Goal: Task Accomplishment & Management: Manage account settings

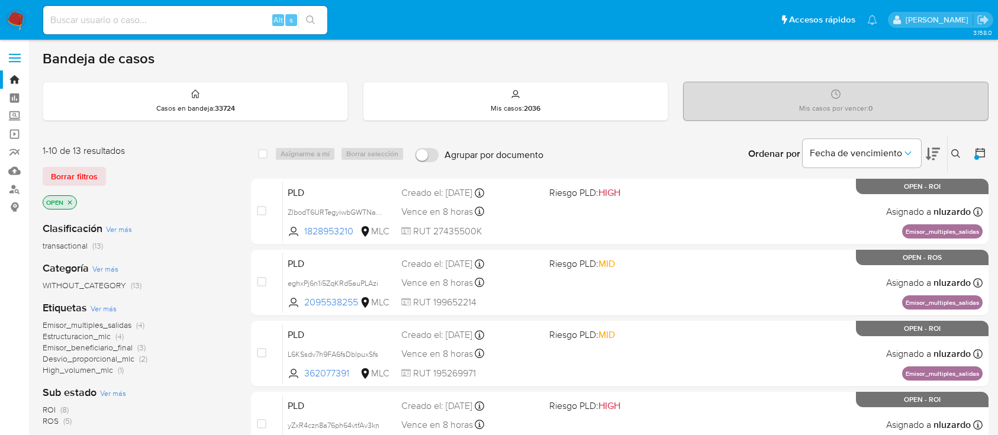
scroll to position [175, 0]
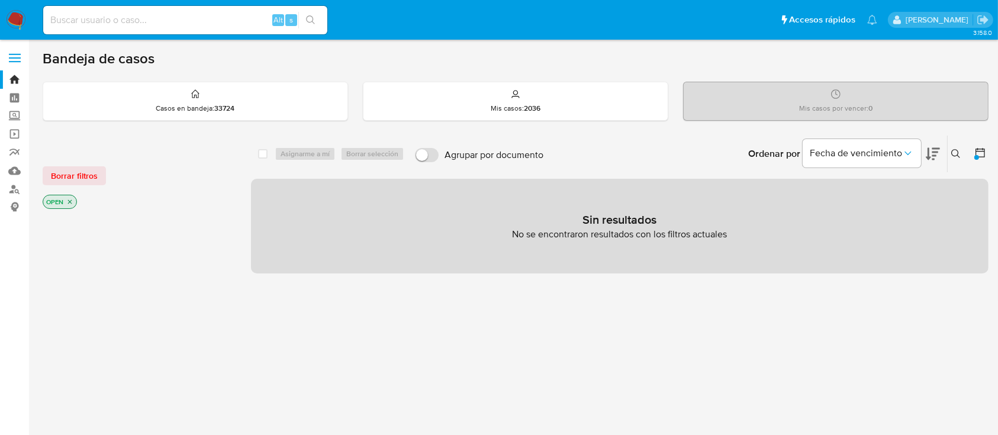
click at [71, 199] on icon "close-filter" at bounding box center [69, 201] width 7 height 7
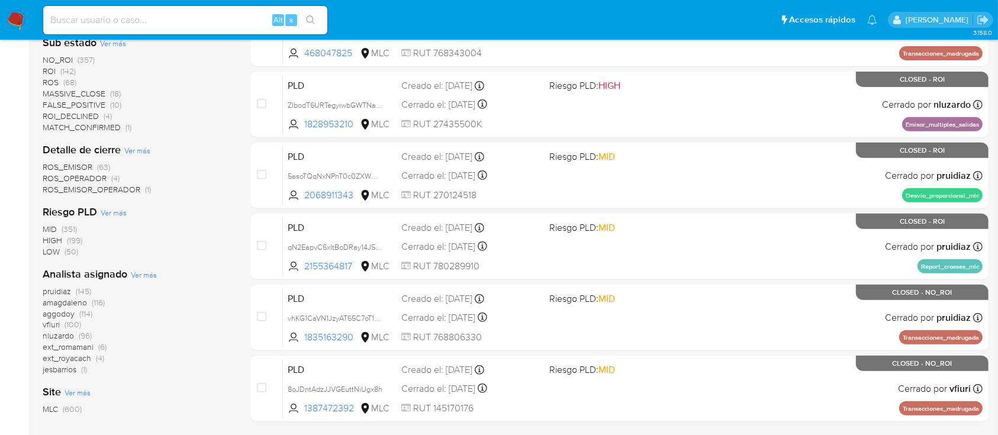
scroll to position [548, 0]
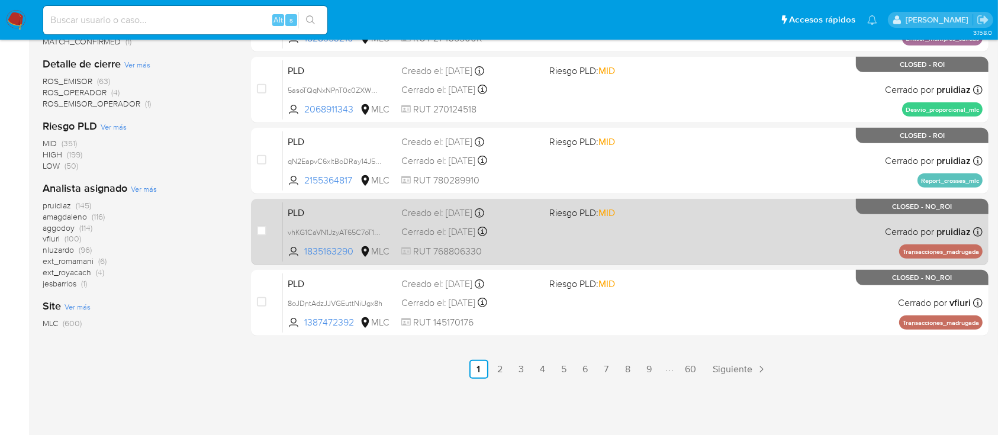
click at [988, 248] on div "case-item-checkbox No es posible asignar el caso PLD vhKG1CaVN1JzyAT65C7oT1sO 1…" at bounding box center [620, 232] width 738 height 66
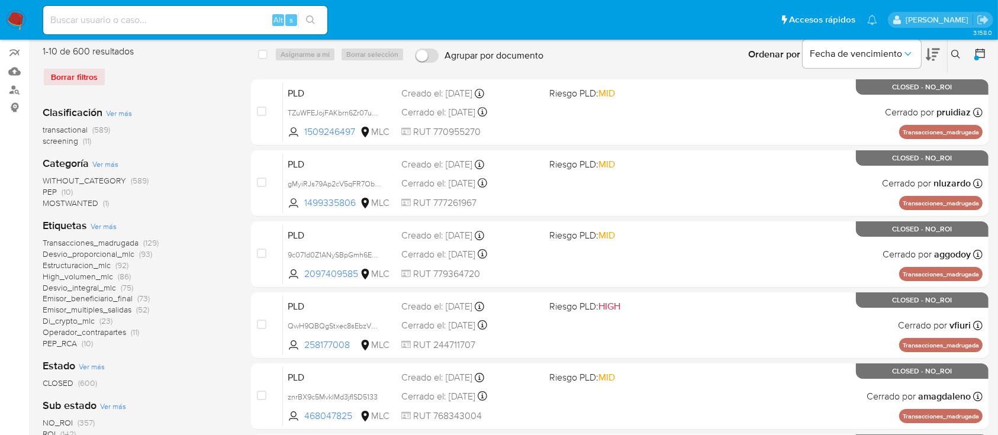
scroll to position [0, 0]
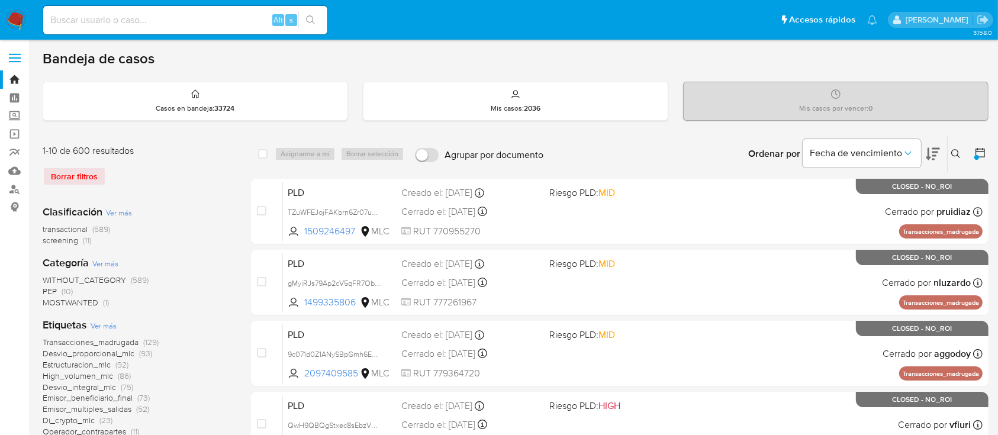
click at [975, 159] on button at bounding box center [982, 154] width 14 height 14
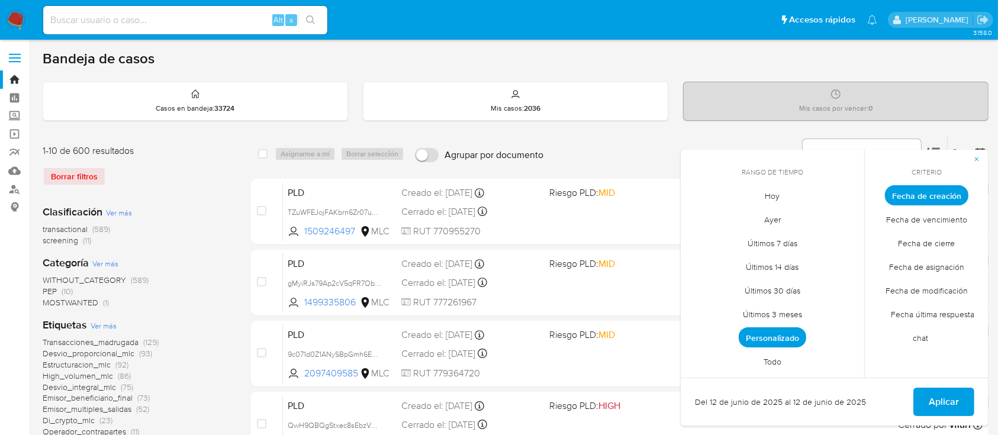
click at [762, 333] on span "Personalizado" at bounding box center [773, 337] width 68 height 20
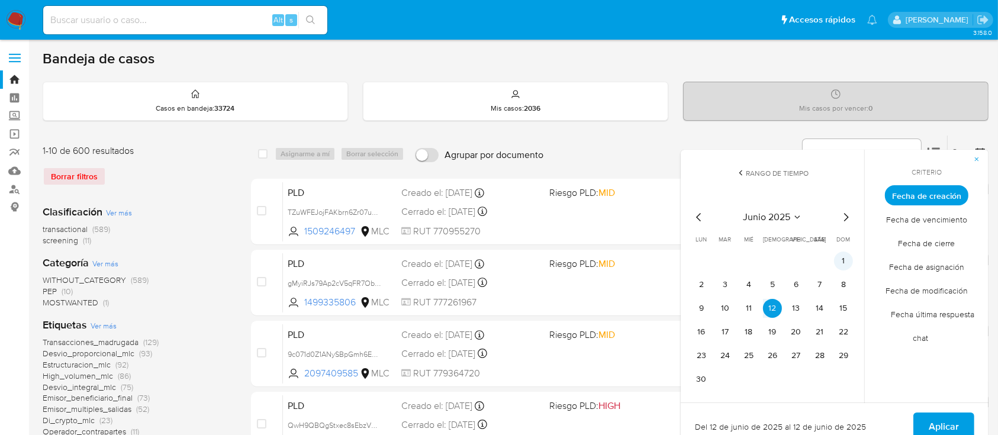
click at [841, 268] on button "1" at bounding box center [843, 261] width 19 height 19
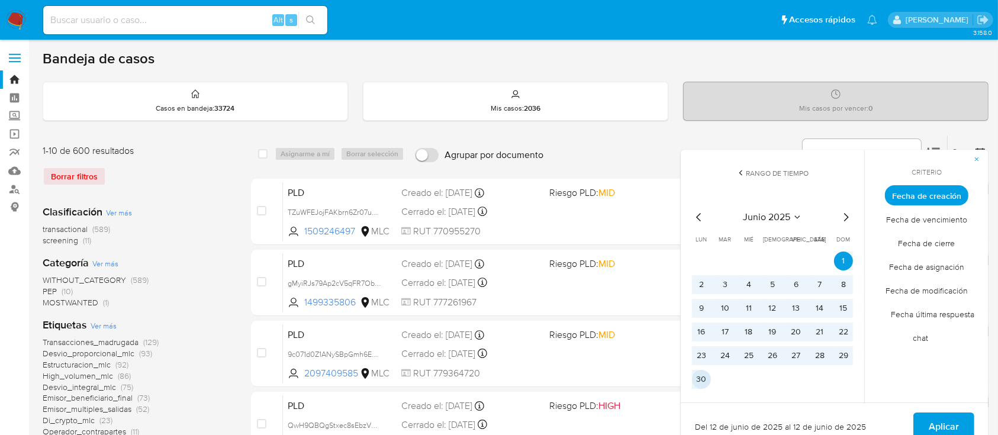
click at [703, 386] on button "30" at bounding box center [701, 379] width 19 height 19
click at [951, 425] on span "Aplicar" at bounding box center [944, 427] width 30 height 26
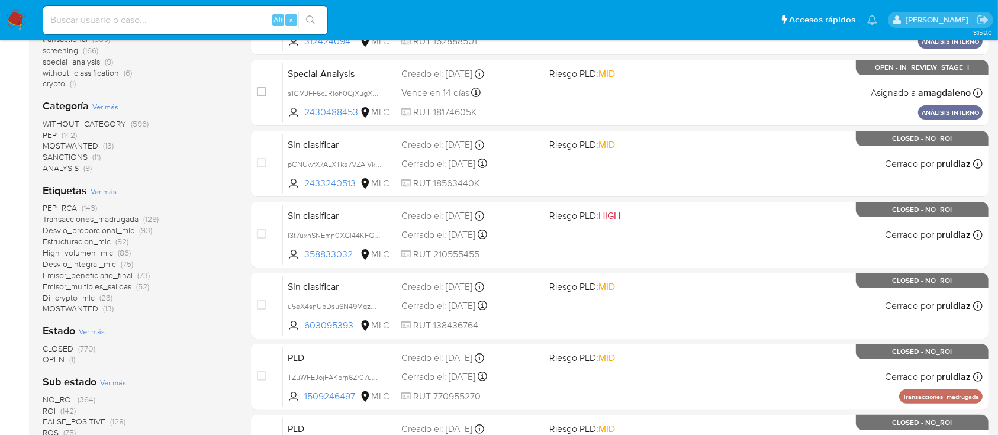
scroll to position [210, 0]
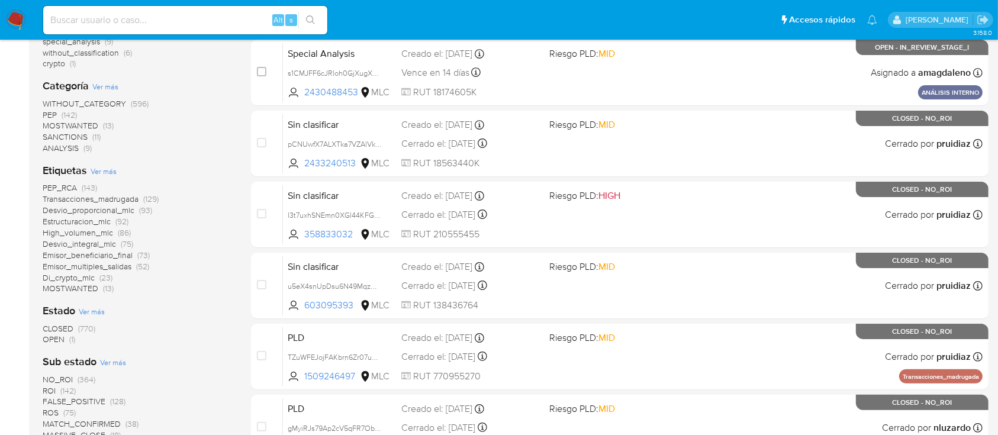
click at [53, 340] on span "OPEN" at bounding box center [54, 339] width 22 height 12
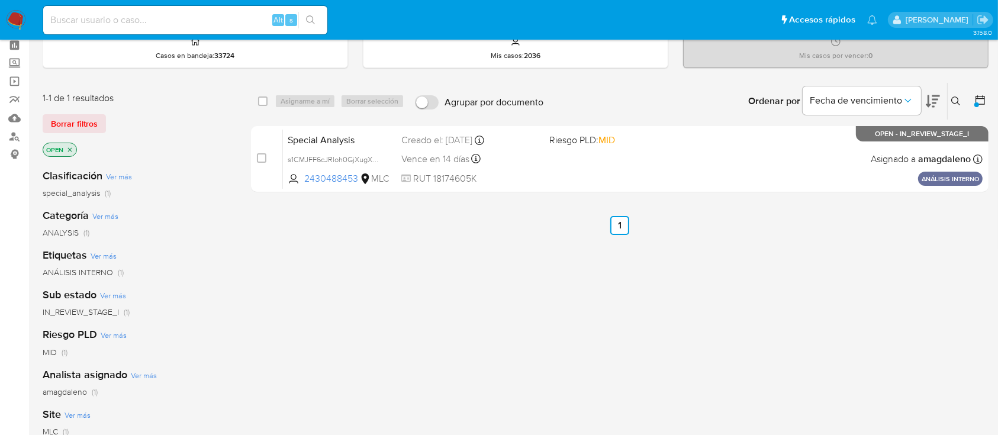
scroll to position [50, 0]
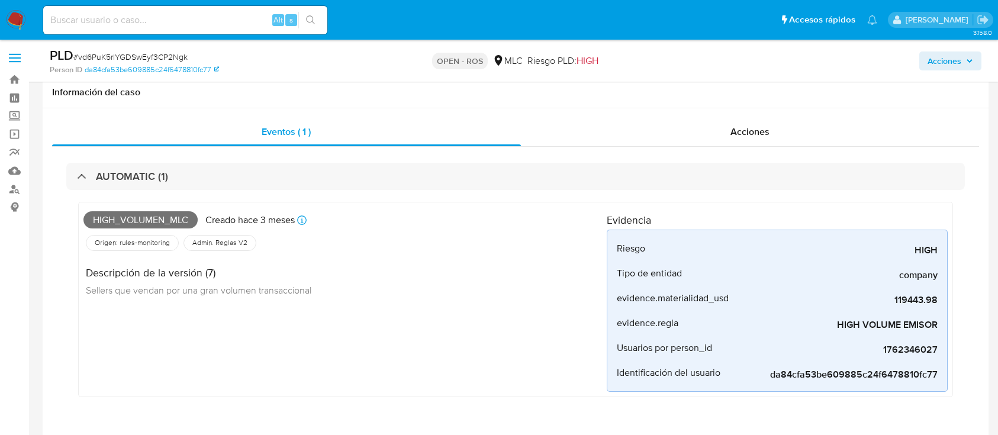
select select "10"
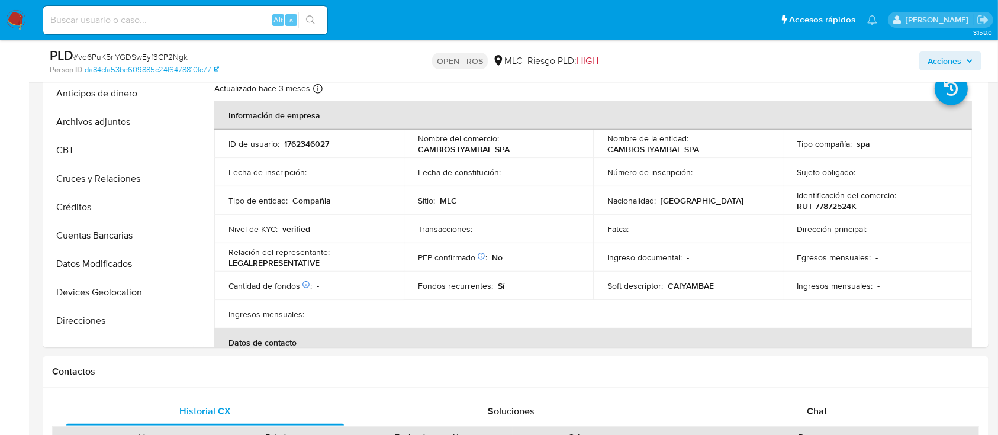
scroll to position [227, 0]
